Goal: Task Accomplishment & Management: Use online tool/utility

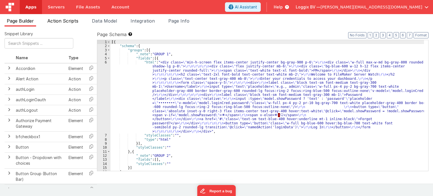
click at [66, 21] on span "Action Scripts" at bounding box center [62, 21] width 31 height 6
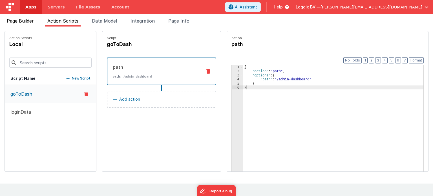
click at [20, 20] on span "Page Builder" at bounding box center [20, 21] width 27 height 6
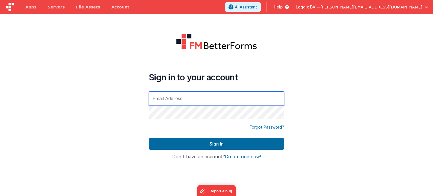
type input "[PERSON_NAME][EMAIL_ADDRESS][DOMAIN_NAME]"
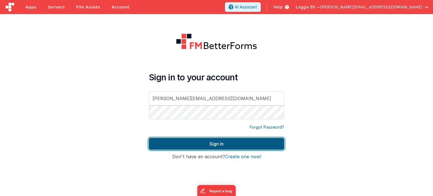
click at [182, 141] on button "Sign In" at bounding box center [216, 144] width 135 height 12
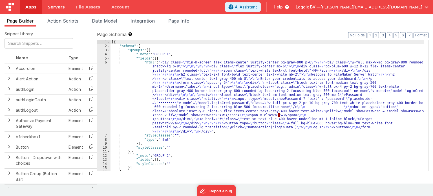
click at [51, 6] on span "Servers" at bounding box center [56, 7] width 17 height 6
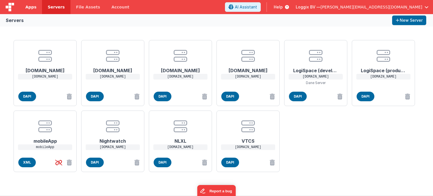
click at [31, 6] on span "Apps" at bounding box center [30, 7] width 11 height 6
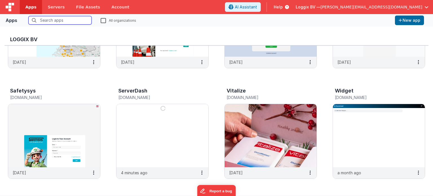
scroll to position [203, 0]
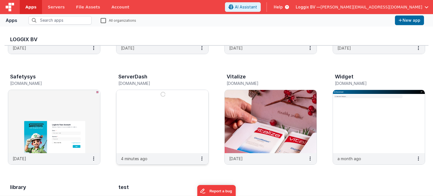
click at [169, 110] on img at bounding box center [162, 121] width 92 height 63
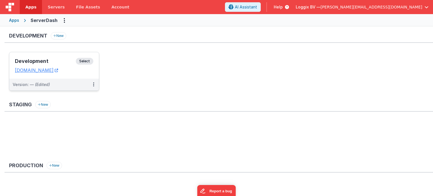
click at [86, 61] on span "Select" at bounding box center [84, 61] width 17 height 7
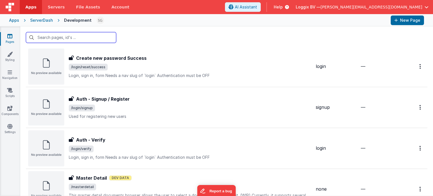
scroll to position [585, 0]
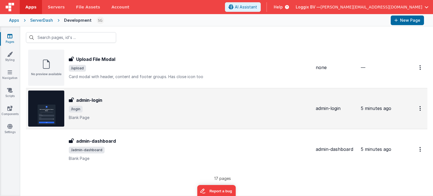
click at [118, 126] on td "admin-login admin-login /login Blank Page" at bounding box center [169, 108] width 287 height 41
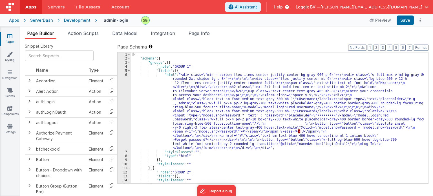
click at [73, 21] on div "Development" at bounding box center [77, 20] width 26 height 6
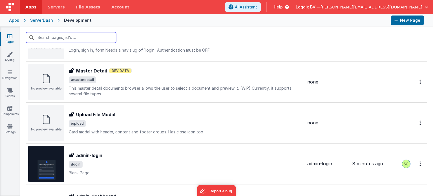
scroll to position [585, 0]
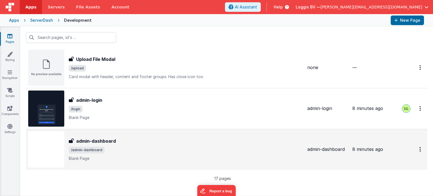
click at [150, 149] on span "/admin-dashboard" at bounding box center [186, 150] width 234 height 7
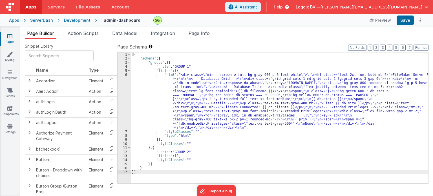
click at [126, 74] on div "6" at bounding box center [124, 101] width 13 height 57
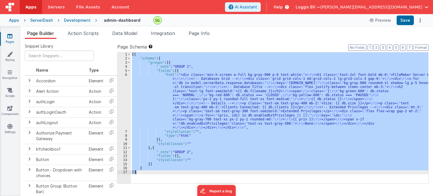
click at [126, 74] on div "6" at bounding box center [124, 101] width 13 height 57
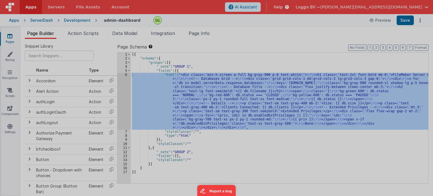
click at [126, 74] on div at bounding box center [216, 98] width 433 height 196
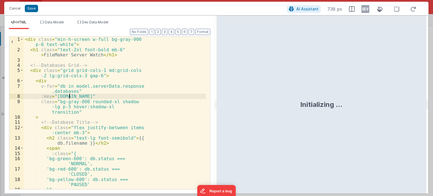
click at [160, 98] on div "< div class = "min-h-screen w-full bg-gray-900 p-6 text-white" > < h1 class = "…" at bounding box center [115, 127] width 182 height 180
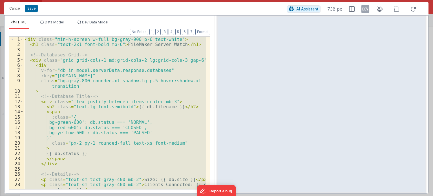
click at [188, 60] on div "< div class = "min-h-screen w-full bg-gray-900 p-6 text-white" > < h1 class = "…" at bounding box center [115, 113] width 182 height 152
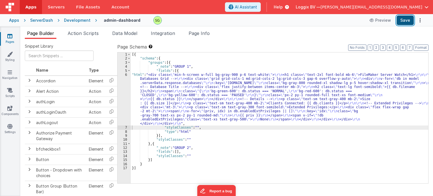
click at [405, 19] on button "Save" at bounding box center [404, 20] width 17 height 10
click at [126, 75] on div "6" at bounding box center [124, 99] width 13 height 53
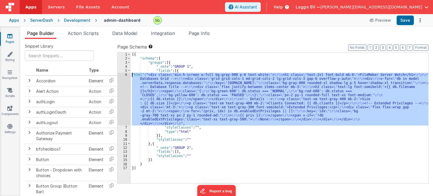
click at [126, 75] on div "6" at bounding box center [124, 99] width 13 height 53
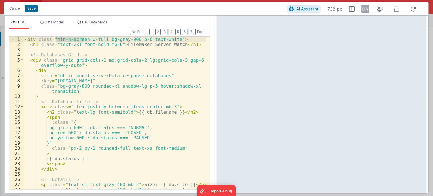
drag, startPoint x: 83, startPoint y: 40, endPoint x: 54, endPoint y: 39, distance: 29.4
click at [54, 39] on div "< div class = "min-h-screen w-full bg-gray-900 p-6 text-white" > < h1 class = "…" at bounding box center [115, 121] width 182 height 168
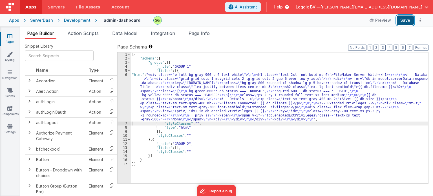
click at [407, 23] on button "Save" at bounding box center [404, 20] width 17 height 10
click at [126, 73] on div "6" at bounding box center [124, 97] width 13 height 49
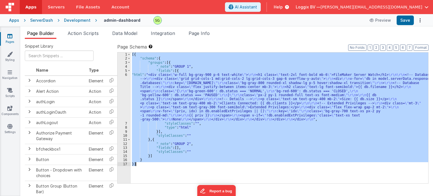
click at [126, 73] on div "6" at bounding box center [124, 97] width 13 height 49
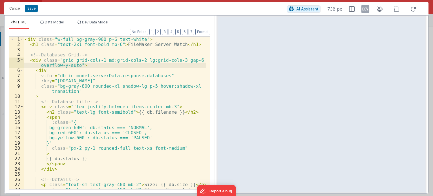
click at [54, 40] on div "< div class = "w-full bg-gray-900 p-6 text-white" > < h1 class = "text-2xl font…" at bounding box center [115, 121] width 182 height 168
click at [61, 66] on div "< div class = "min-h-screen w-full bg-gray-900 p-6 text-white" > < h1 class = "…" at bounding box center [115, 121] width 182 height 168
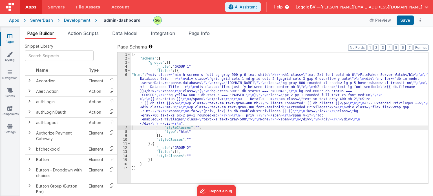
click at [404, 26] on div "Apps ServerDash Development admin-dashboard Preview Save" at bounding box center [216, 20] width 433 height 12
click at [195, 32] on span "Page Info" at bounding box center [199, 33] width 21 height 6
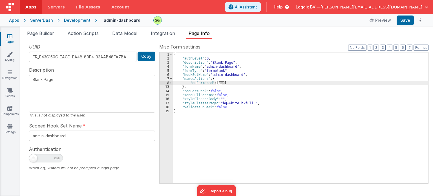
click at [219, 83] on span "..." at bounding box center [222, 82] width 6 height 3
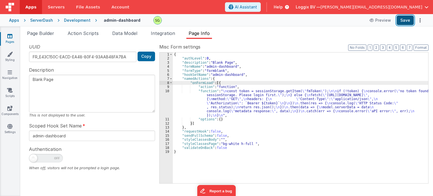
click at [401, 23] on button "Save" at bounding box center [404, 20] width 17 height 10
click at [54, 33] on span "Page Builder" at bounding box center [40, 33] width 27 height 6
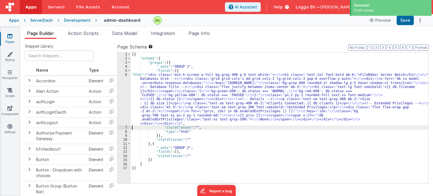
click at [125, 75] on div "6" at bounding box center [124, 99] width 13 height 53
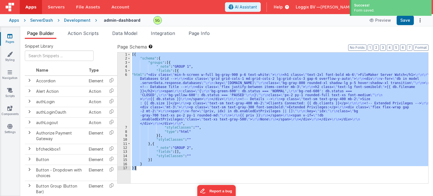
click at [125, 75] on div "6" at bounding box center [124, 99] width 13 height 53
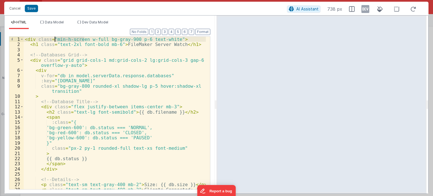
drag, startPoint x: 84, startPoint y: 39, endPoint x: 54, endPoint y: 39, distance: 29.6
click at [54, 39] on div "< div class = "min-h-screen w-full bg-gray-900 p-6 text-white" > < h1 class = "…" at bounding box center [115, 121] width 182 height 168
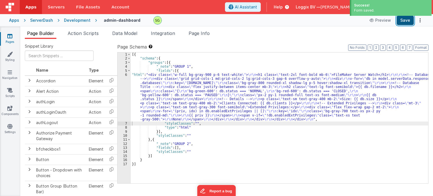
click at [407, 23] on button "Save" at bounding box center [404, 20] width 17 height 10
click at [201, 34] on span "Page Info" at bounding box center [199, 33] width 21 height 6
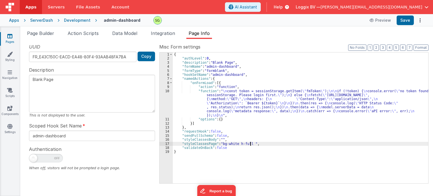
click at [249, 142] on div "{ "authLevel" : 0 , "description" : "Blank Page" , "formName" : "admin-dashboar…" at bounding box center [300, 121] width 255 height 139
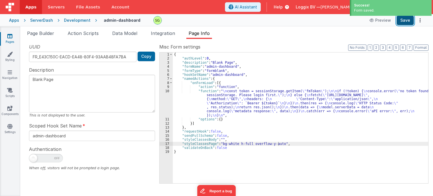
click at [405, 20] on button "Save" at bounding box center [404, 20] width 17 height 10
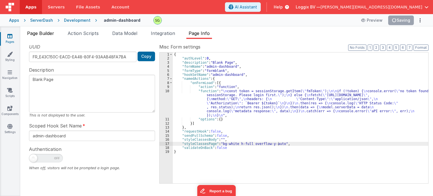
click at [37, 32] on span "Page Builder" at bounding box center [40, 33] width 27 height 6
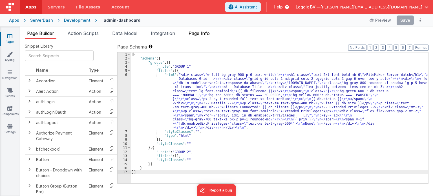
click at [200, 34] on span "Page Info" at bounding box center [199, 33] width 21 height 6
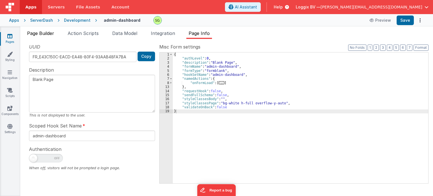
click at [39, 37] on li "Page Builder" at bounding box center [41, 34] width 32 height 9
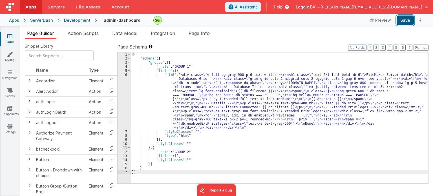
click at [402, 19] on button "Save" at bounding box center [404, 20] width 17 height 10
click at [125, 74] on div "6" at bounding box center [124, 101] width 13 height 57
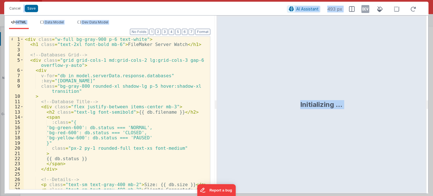
click at [128, 69] on div "< div class = "w-full bg-gray-900 p-6 text-white" > < h1 class = "text-2xl font…" at bounding box center [115, 121] width 182 height 168
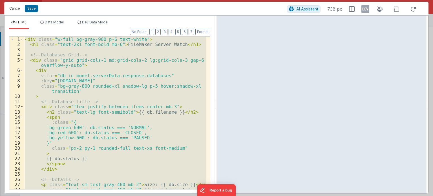
click at [20, 9] on button "Cancel" at bounding box center [14, 9] width 17 height 8
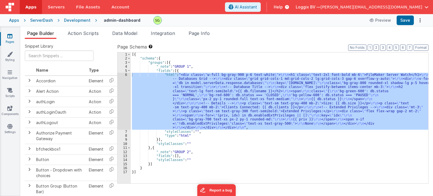
click at [205, 33] on span "Page Info" at bounding box center [199, 33] width 21 height 6
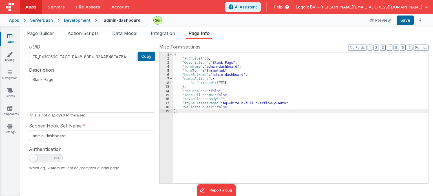
click at [277, 104] on div "{ "authLevel" : 0 , "description" : "Blank Page" , "formName" : "admin-dashboar…" at bounding box center [300, 121] width 255 height 139
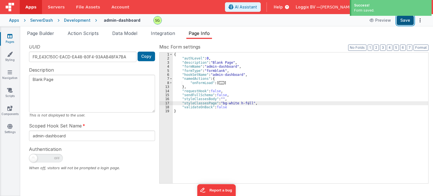
click at [412, 21] on button "Save" at bounding box center [404, 20] width 17 height 10
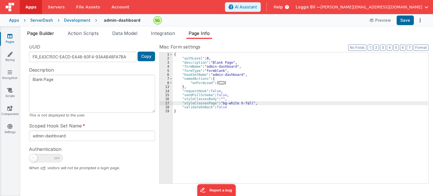
click at [54, 32] on span "Page Builder" at bounding box center [40, 33] width 27 height 6
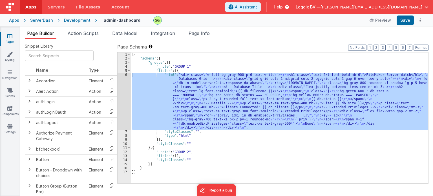
click at [126, 74] on div "6" at bounding box center [124, 101] width 13 height 57
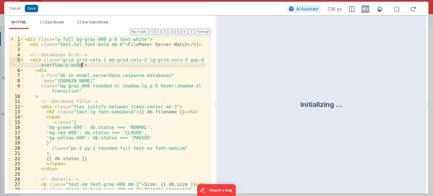
click at [59, 60] on div "< div class = "w-full bg-gray-900 p-6 text-white" > < h1 class = "text-2xl font…" at bounding box center [115, 121] width 182 height 168
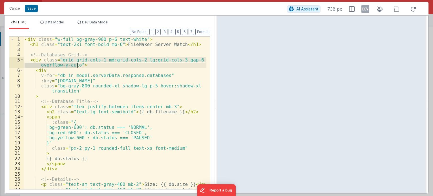
drag, startPoint x: 59, startPoint y: 60, endPoint x: 76, endPoint y: 66, distance: 17.7
click at [76, 66] on div "< div class = "w-full bg-gray-900 p-6 text-white" > < h1 class = "text-2xl font…" at bounding box center [115, 121] width 182 height 168
click at [59, 60] on div "< div class = "w-full bg-gray-900 p-6 text-white" > < h1 class = "text-2xl font…" at bounding box center [115, 113] width 182 height 152
drag, startPoint x: 59, startPoint y: 60, endPoint x: 76, endPoint y: 66, distance: 17.7
click at [76, 66] on div "< div class = "w-full bg-gray-900 p-6 text-white" > < h1 class = "text-2xl font…" at bounding box center [115, 121] width 182 height 168
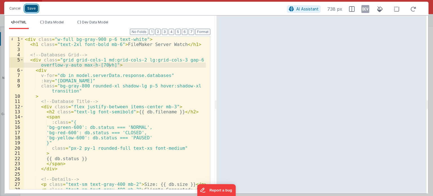
click at [27, 9] on button "Save" at bounding box center [31, 8] width 13 height 7
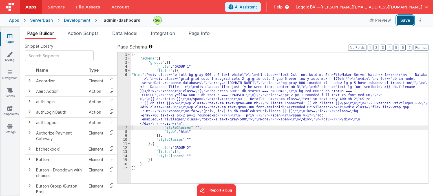
click at [406, 21] on button "Save" at bounding box center [404, 20] width 17 height 10
click at [126, 75] on div "6" at bounding box center [124, 99] width 13 height 53
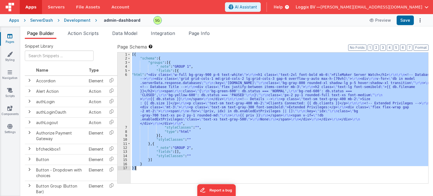
click at [126, 75] on div "6" at bounding box center [124, 99] width 13 height 53
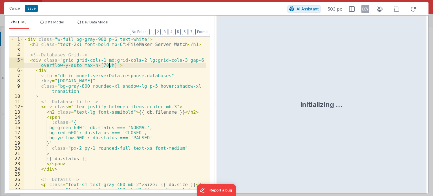
click at [108, 65] on div "< div class = "w-full bg-gray-900 p-6 text-white" > < h1 class = "text-2xl font…" at bounding box center [115, 121] width 182 height 168
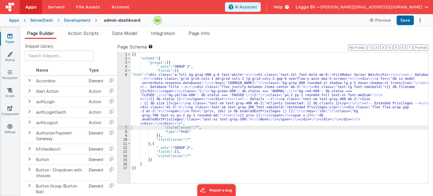
click at [402, 25] on div "Apps ServerDash Development admin-dashboard Preview Save" at bounding box center [216, 20] width 433 height 12
click at [402, 21] on button "Save" at bounding box center [404, 20] width 17 height 10
click at [126, 74] on div "6" at bounding box center [124, 99] width 13 height 53
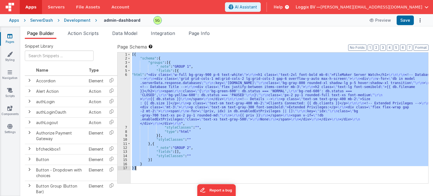
click at [126, 74] on div "6" at bounding box center [124, 99] width 13 height 53
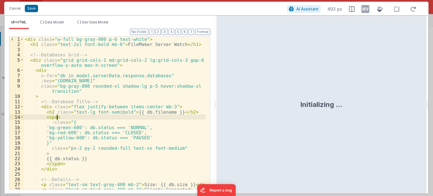
click at [167, 115] on div "< div class = "w-full bg-gray-900 p-6 text-white" > < h1 class = "text-2xl font…" at bounding box center [115, 121] width 182 height 168
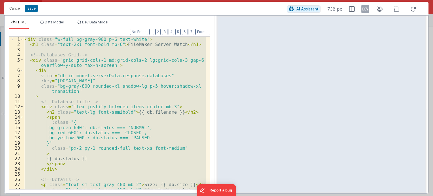
click at [101, 66] on div "< div class = "w-full bg-gray-900 p-6 text-white" > < h1 class = "text-2xl font…" at bounding box center [115, 113] width 182 height 152
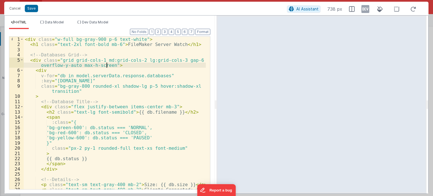
click at [107, 65] on div "< div class = "w-full bg-gray-900 p-6 text-white" > < h1 class = "text-2xl font…" at bounding box center [115, 121] width 182 height 168
click at [108, 67] on div "< div class = "w-full bg-gray-900 p-6 text-white" > < h1 class = "text-2xl font…" at bounding box center [115, 121] width 182 height 168
drag, startPoint x: 108, startPoint y: 67, endPoint x: 43, endPoint y: 65, distance: 65.7
click at [43, 65] on div "< div class = "w-full bg-gray-900 p-6 text-white" > < h1 class = "text-2xl font…" at bounding box center [115, 121] width 182 height 168
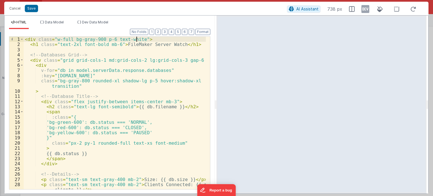
click at [136, 39] on div "< div class = "w-full bg-gray-900 p-6 text-white" > < h1 class = "text-2xl font…" at bounding box center [115, 118] width 182 height 163
paste textarea
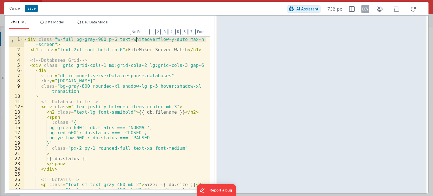
click at [136, 39] on div "< div class = "w-full bg-gray-900 p-6 text-whiteoverflow-y-auto max-h -screen" …" at bounding box center [115, 124] width 182 height 174
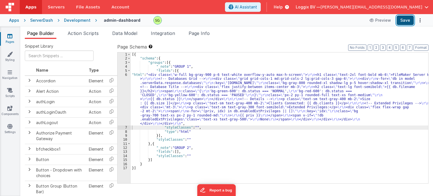
click at [405, 19] on button "Save" at bounding box center [404, 20] width 17 height 10
click at [203, 31] on span "Page Info" at bounding box center [199, 33] width 21 height 6
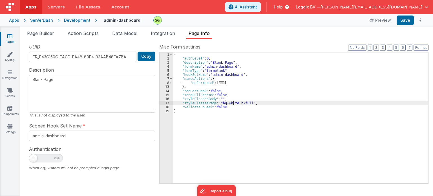
click at [234, 103] on div "{ "authLevel" : 0 , "description" : "Blank Page" , "formName" : "admin-dashboar…" at bounding box center [300, 121] width 255 height 139
click at [406, 18] on button "Save" at bounding box center [404, 20] width 17 height 10
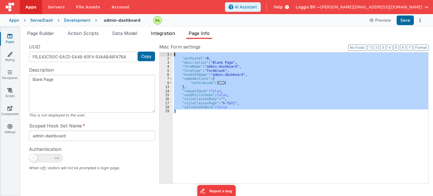
drag, startPoint x: 187, startPoint y: 112, endPoint x: 170, endPoint y: 37, distance: 76.4
click at [170, 37] on div "Page Builder Action Scripts Data Model Integration Page Info Snippet Library Na…" at bounding box center [226, 113] width 413 height 166
click at [242, 133] on div "{ "authLevel" : 0 , "description" : "Blank Page" , "formName" : "admin-dashboar…" at bounding box center [300, 117] width 255 height 131
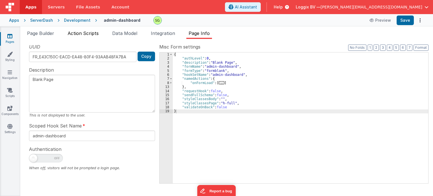
click at [81, 34] on span "Action Scripts" at bounding box center [83, 33] width 31 height 6
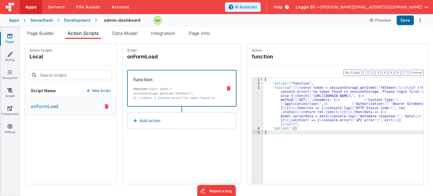
click at [252, 88] on div "3" at bounding box center [257, 106] width 11 height 41
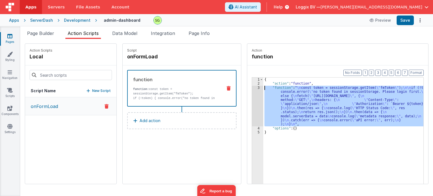
click at [252, 88] on div "3" at bounding box center [257, 106] width 11 height 41
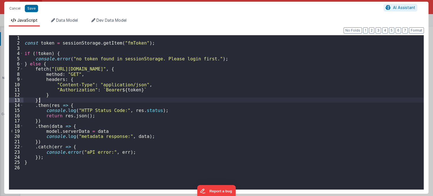
click at [211, 100] on div "const token = sessionStorage . getItem ( "fmToken" ) ; if ( ! token ) { console…" at bounding box center [223, 117] width 400 height 165
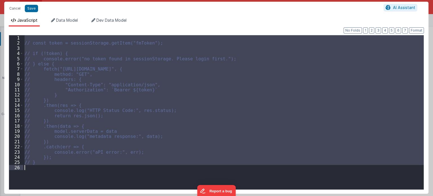
click at [62, 169] on div "// const token = sessionStorage.getItem("fmToken"); // if (!token) { // console…" at bounding box center [223, 112] width 400 height 154
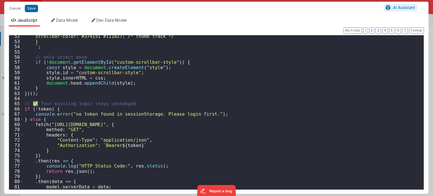
scroll to position [302, 0]
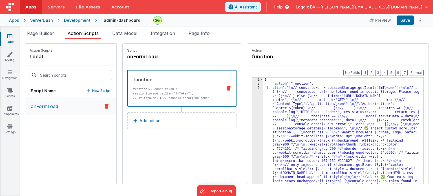
click at [323, 58] on h4 "function" at bounding box center [294, 57] width 85 height 8
click at [400, 20] on button "Save" at bounding box center [404, 20] width 17 height 10
click at [82, 20] on div "Development" at bounding box center [77, 20] width 26 height 6
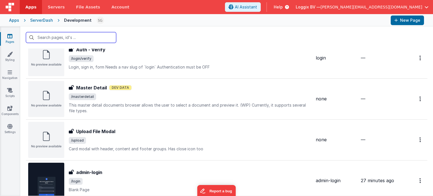
scroll to position [585, 0]
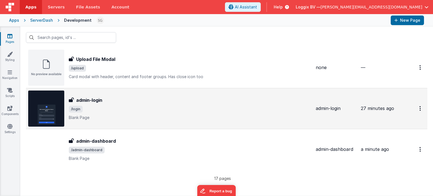
click at [183, 108] on span "/login" at bounding box center [190, 109] width 242 height 7
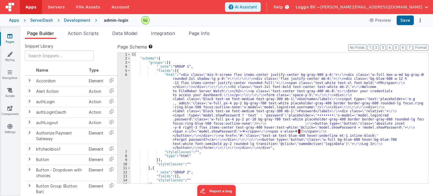
click at [94, 20] on icon at bounding box center [93, 20] width 6 height 6
click at [87, 20] on div "Development" at bounding box center [77, 20] width 26 height 6
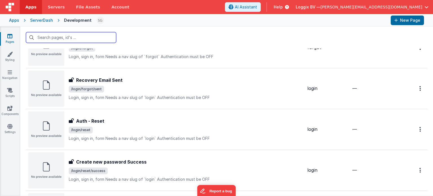
scroll to position [585, 0]
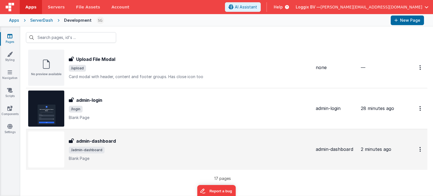
click at [127, 161] on div "admin-dashboard admin-dashboard /admin-dashboard Blank Page" at bounding box center [169, 149] width 283 height 36
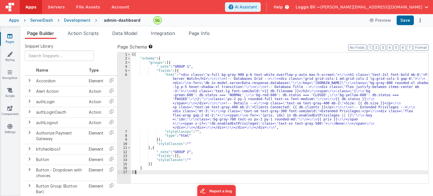
click at [126, 75] on div "6" at bounding box center [124, 101] width 13 height 57
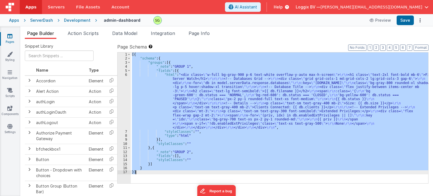
click at [126, 75] on div "6" at bounding box center [124, 101] width 13 height 57
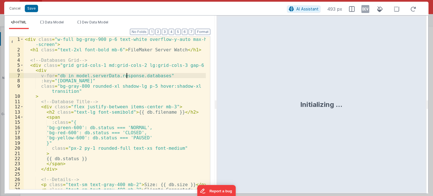
click at [126, 75] on div "< div class = "w-full bg-gray-900 p-6 text-white overflow-y-auto max-h -screen"…" at bounding box center [115, 124] width 182 height 174
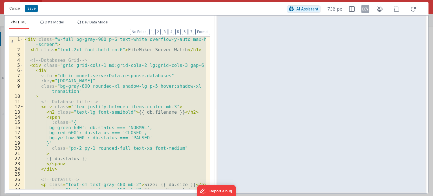
click at [174, 92] on div "< div class = "w-full bg-gray-900 p-6 text-white overflow-y-auto max-h -screen"…" at bounding box center [115, 113] width 182 height 152
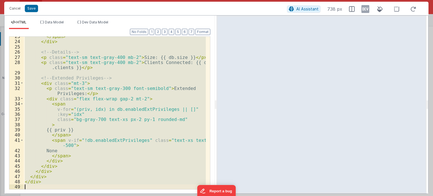
scroll to position [127, 0]
click at [184, 72] on div "</ span > </ div > <!-- Details --> < p class = "text-sm text-gray-400 mb-2" > …" at bounding box center [115, 113] width 182 height 152
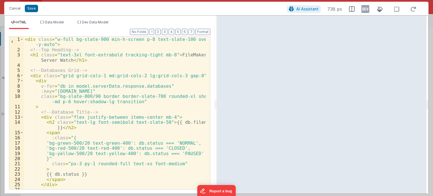
scroll to position [0, 0]
click at [28, 11] on button "Save" at bounding box center [31, 8] width 13 height 7
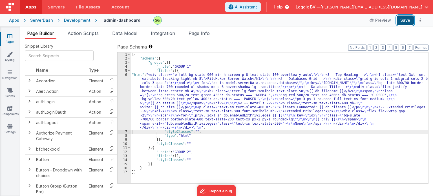
click at [403, 17] on button "Save" at bounding box center [404, 20] width 17 height 10
click at [126, 75] on div "6" at bounding box center [124, 101] width 13 height 57
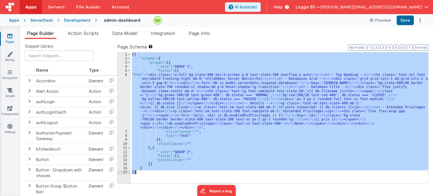
click at [126, 75] on div "6" at bounding box center [124, 101] width 13 height 57
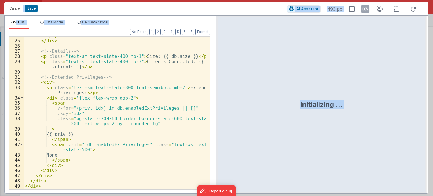
scroll to position [147, 0]
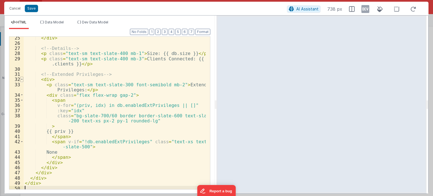
click at [21, 79] on span at bounding box center [21, 79] width 3 height 5
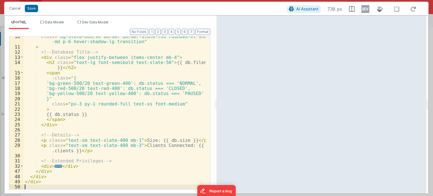
scroll to position [60, 0]
drag, startPoint x: 39, startPoint y: 166, endPoint x: 77, endPoint y: 165, distance: 38.0
click at [77, 165] on div "class = "bg-slate-800/90 border border-slate-700 rounded-xl shadow -md p-6 hove…" at bounding box center [115, 118] width 182 height 168
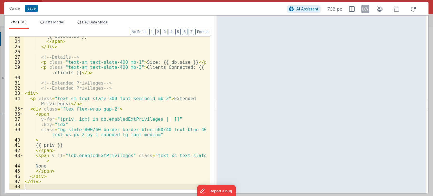
scroll to position [158, 0]
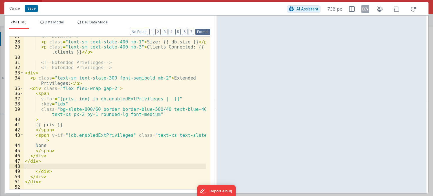
click at [203, 31] on button "Format" at bounding box center [202, 32] width 15 height 6
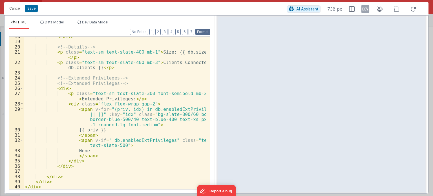
scroll to position [117, 0]
click at [32, 10] on button "Save" at bounding box center [31, 8] width 13 height 7
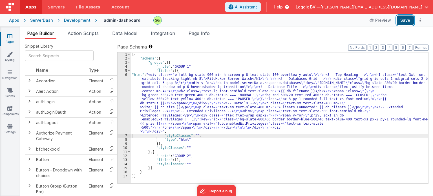
click at [401, 23] on button "Save" at bounding box center [404, 20] width 17 height 10
click at [126, 74] on div "6" at bounding box center [124, 103] width 13 height 61
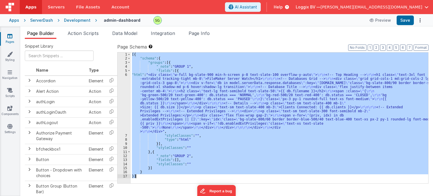
click at [126, 74] on div "6" at bounding box center [124, 103] width 13 height 61
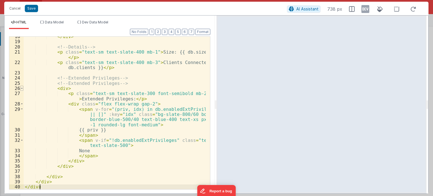
click at [21, 88] on span at bounding box center [21, 88] width 3 height 5
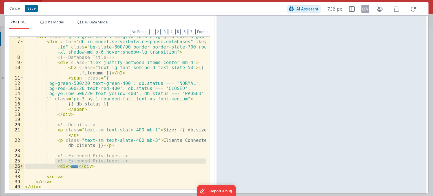
drag, startPoint x: 54, startPoint y: 161, endPoint x: 91, endPoint y: 168, distance: 37.4
click at [91, 168] on div "< div class = "grid grid-cols-1 md:grid-cols-2 lg:grid-cols-3 gap-8" > < div v-…" at bounding box center [115, 115] width 182 height 163
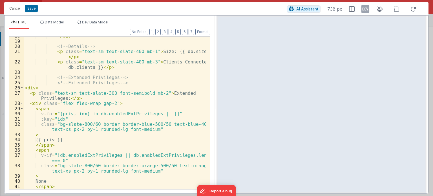
scroll to position [116, 0]
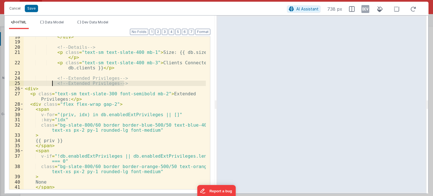
drag, startPoint x: 126, startPoint y: 82, endPoint x: 52, endPoint y: 83, distance: 73.6
click at [52, 83] on div "</ div > <!-- Details --> < p class = "text-sm text-slate-400 mb-1" > Size: {{ …" at bounding box center [115, 115] width 182 height 163
click at [208, 30] on button "Format" at bounding box center [202, 32] width 15 height 6
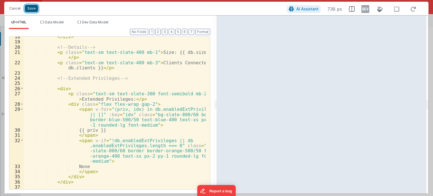
click at [30, 10] on button "Save" at bounding box center [31, 8] width 13 height 7
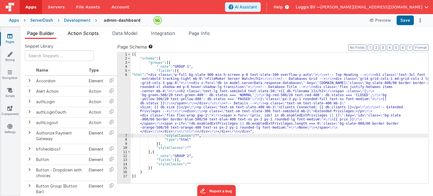
click at [83, 31] on span "Action Scripts" at bounding box center [83, 33] width 31 height 6
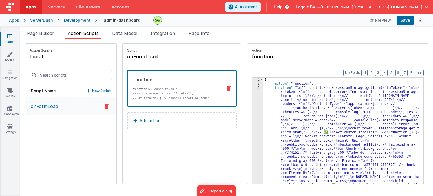
click at [252, 87] on div "3" at bounding box center [257, 155] width 11 height 138
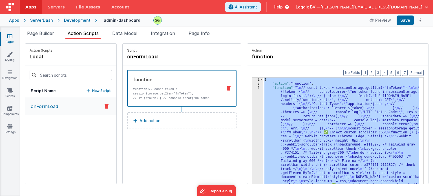
click at [252, 87] on div "3" at bounding box center [257, 155] width 11 height 138
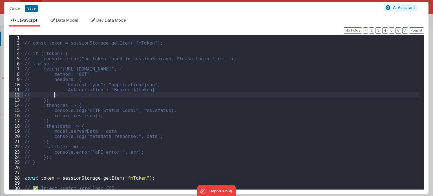
click at [252, 87] on div "// const token = sessionStorage.getItem("fmToken"); // if (!token) { // console…" at bounding box center [221, 117] width 396 height 165
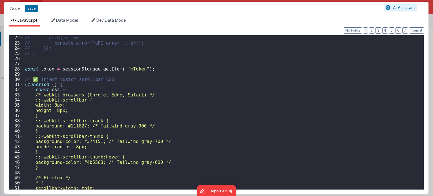
scroll to position [123, 0]
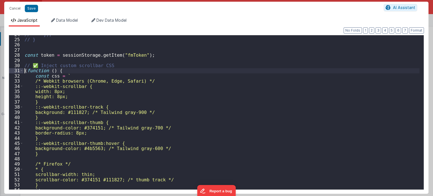
click at [24, 72] on div "// }); // } const token = sessionStorage . getItem ( "fmToken" ) ; // ✅ Inject …" at bounding box center [221, 114] width 396 height 165
click at [22, 71] on span at bounding box center [21, 70] width 3 height 5
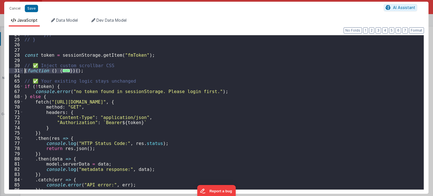
drag, startPoint x: 83, startPoint y: 71, endPoint x: 16, endPoint y: 70, distance: 66.8
click at [16, 70] on div "24 25 26 27 28 29 30 31 64 65 66 67 68 69 70 71 72 73 74 75 76 77 78 79 80 81 8…" at bounding box center [216, 112] width 415 height 155
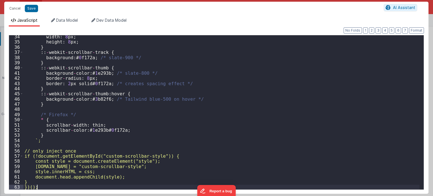
scroll to position [172, 0]
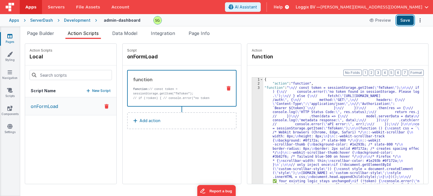
click at [406, 17] on button "Save" at bounding box center [404, 20] width 17 height 10
click at [46, 32] on span "Page Builder" at bounding box center [40, 33] width 27 height 6
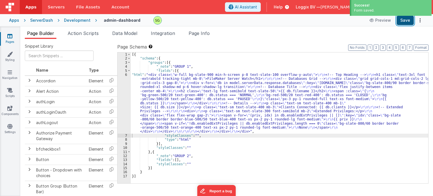
click at [406, 21] on button "Save" at bounding box center [404, 20] width 17 height 10
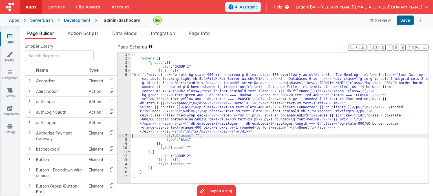
click at [126, 74] on div "6" at bounding box center [124, 103] width 13 height 61
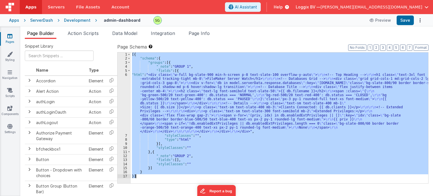
click at [126, 74] on div "6" at bounding box center [124, 103] width 13 height 61
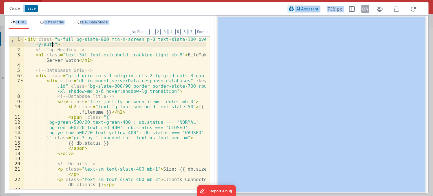
click at [52, 43] on div "< div class = "w-full bg-slate-900 min-h-screen p-8 text-slate-100 overflow -y-…" at bounding box center [115, 121] width 182 height 168
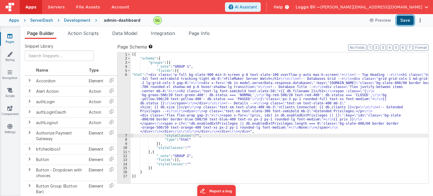
click at [400, 23] on button "Save" at bounding box center [404, 20] width 17 height 10
click at [67, 21] on div "Development" at bounding box center [77, 20] width 26 height 6
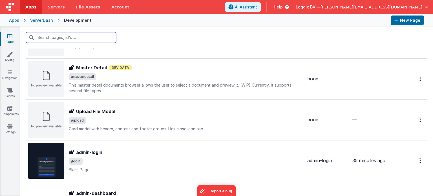
scroll to position [585, 0]
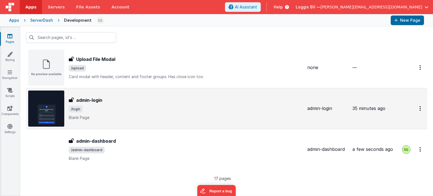
click at [128, 115] on p "Blank Page" at bounding box center [186, 118] width 234 height 6
